Goal: Find specific fact: Find specific fact

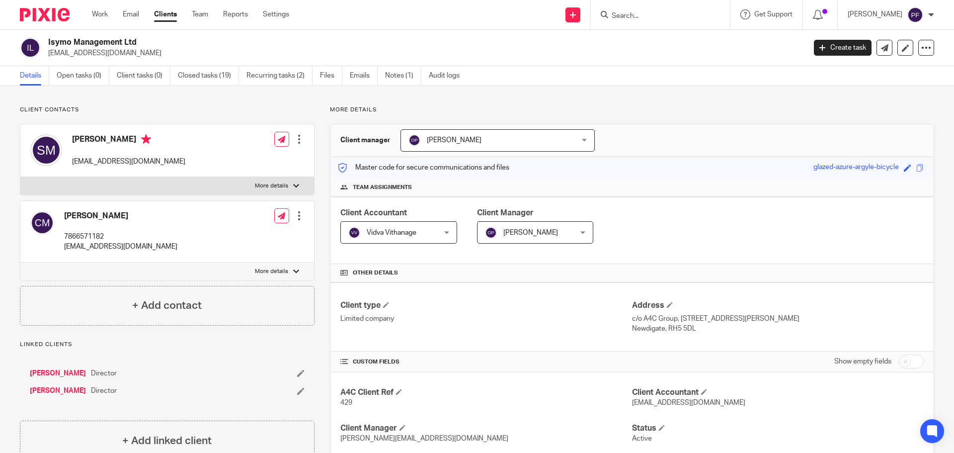
click at [630, 15] on input "Search" at bounding box center [655, 16] width 89 height 9
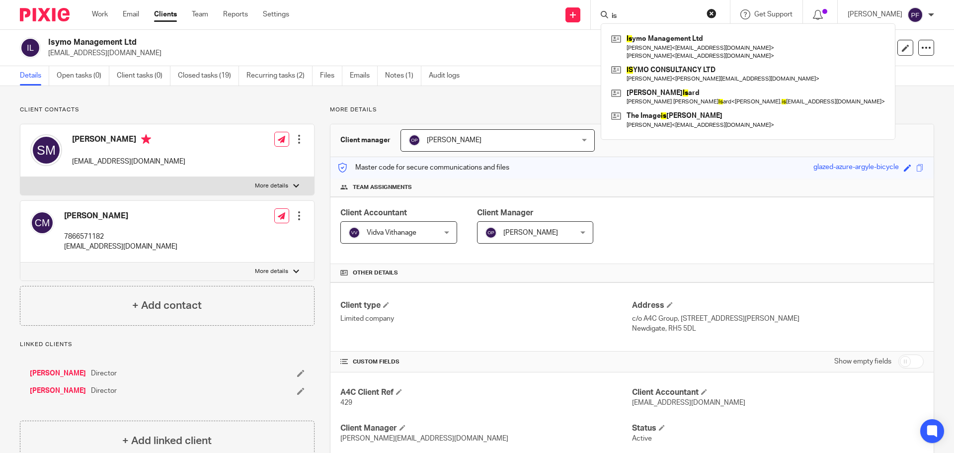
type input "i"
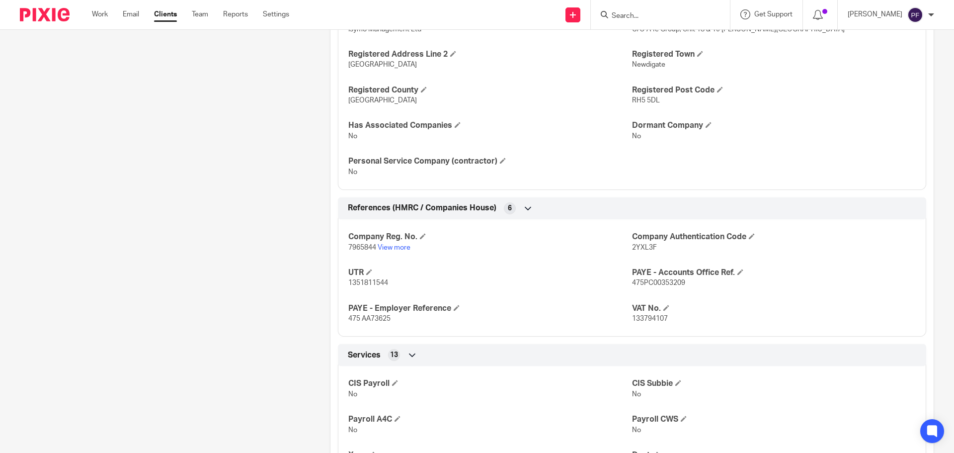
scroll to position [523, 0]
click at [359, 244] on span "7965844" at bounding box center [362, 246] width 28 height 7
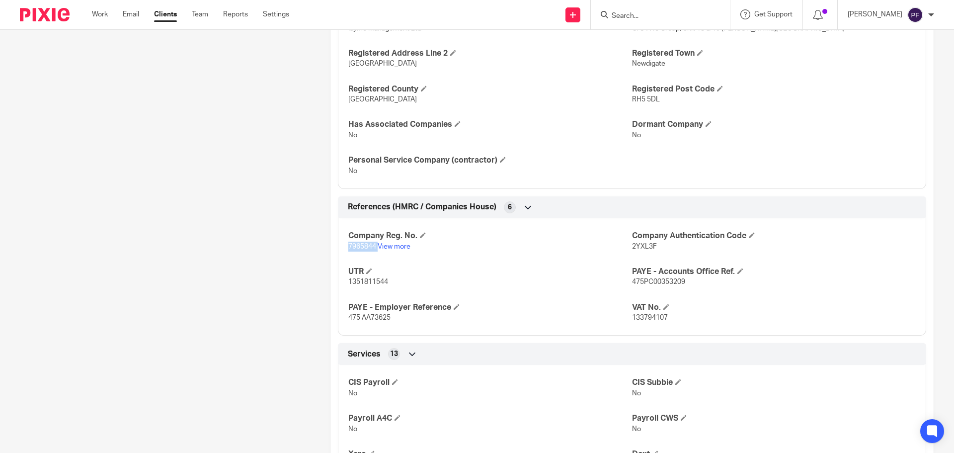
click at [359, 244] on span "7965844" at bounding box center [362, 246] width 28 height 7
copy p "7965844"
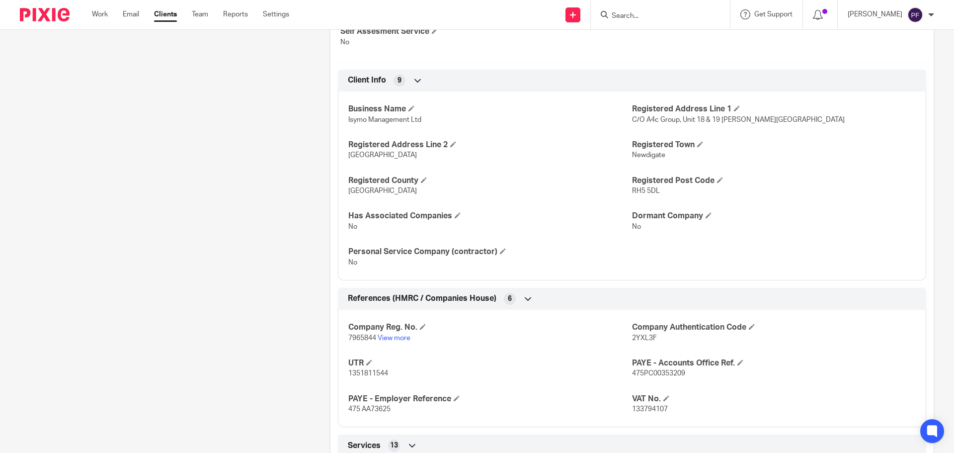
click at [294, 153] on div "Client contacts [PERSON_NAME] 7866571182 [EMAIL_ADDRESS][DOMAIN_NAME] Edit cont…" at bounding box center [159, 269] width 310 height 1191
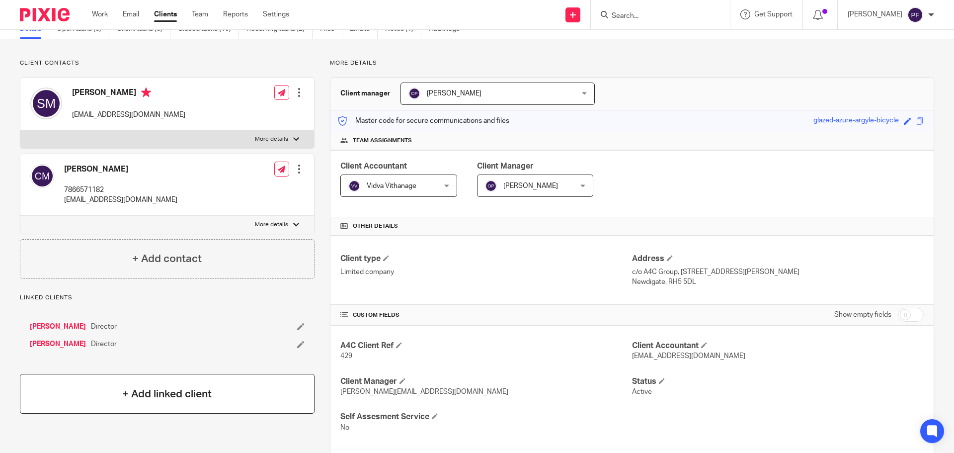
scroll to position [0, 0]
